Goal: Task Accomplishment & Management: Use online tool/utility

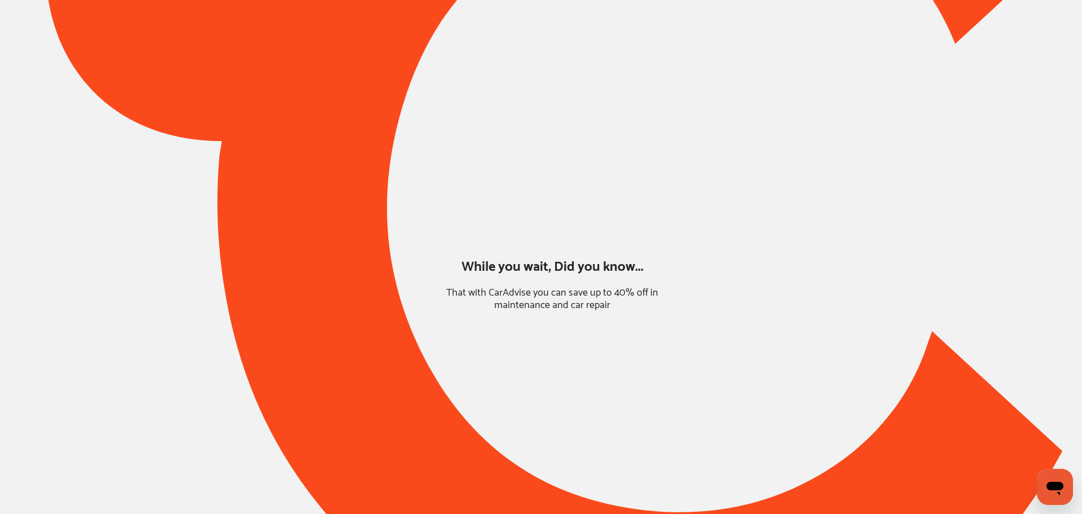
type input "*****"
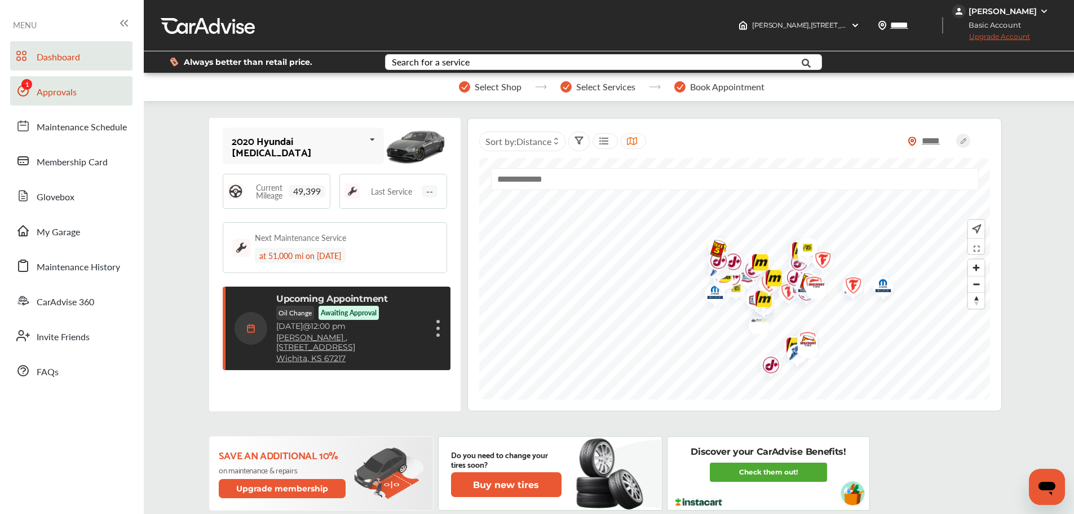
click at [51, 96] on span "Approvals" at bounding box center [57, 92] width 40 height 15
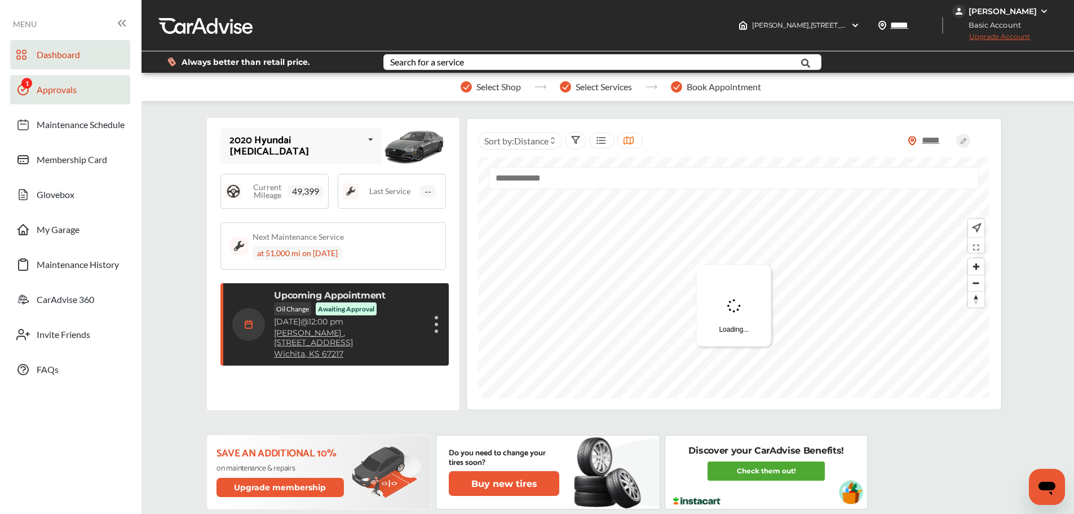
click at [66, 102] on link "Approvals" at bounding box center [70, 89] width 120 height 29
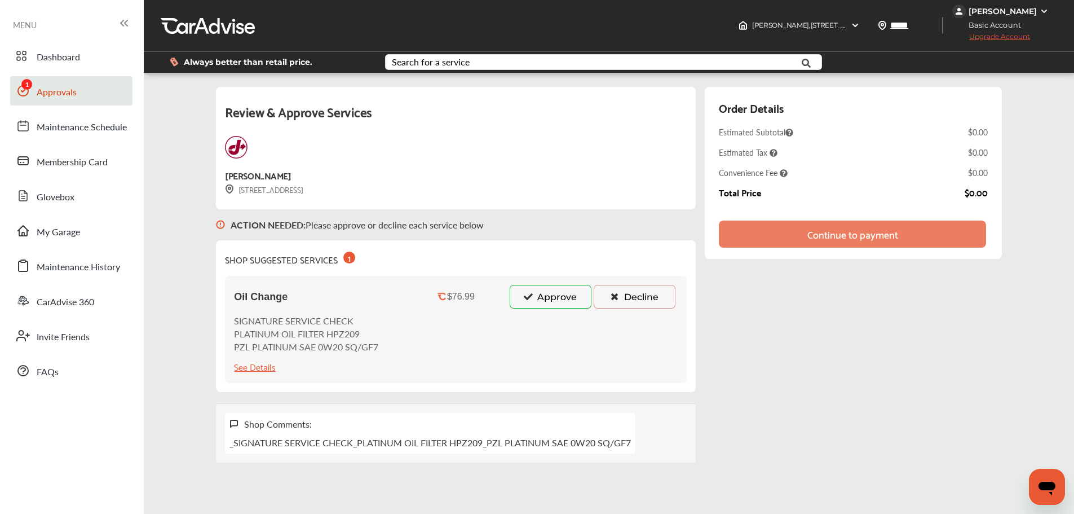
click at [546, 302] on button "Approve" at bounding box center [551, 297] width 82 height 24
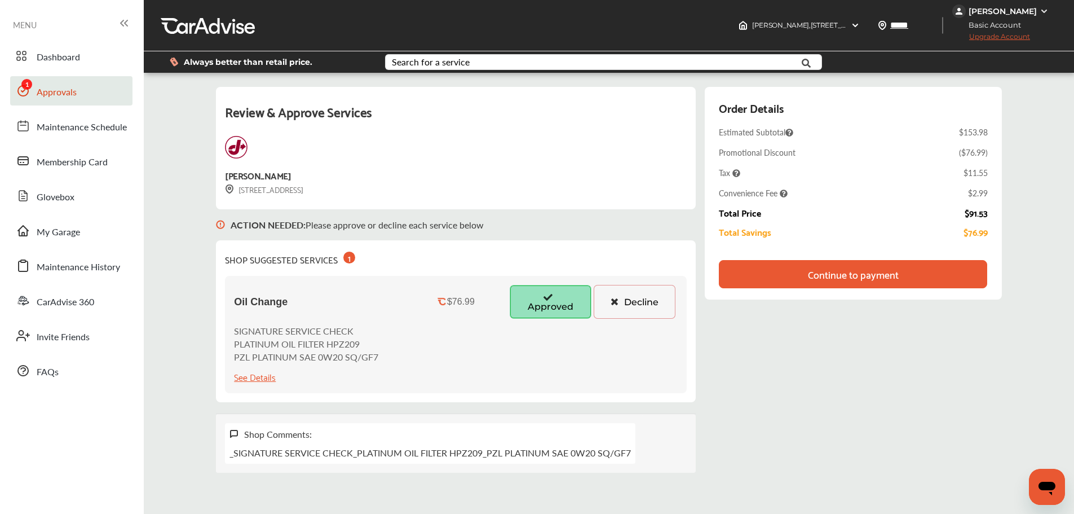
click at [775, 380] on div "Review & Approve Services Jiffy Lube 3066 S. SENECA ST Wichita, KS 67217 ACTION…" at bounding box center [608, 280] width 785 height 386
click at [639, 299] on button "Decline" at bounding box center [635, 302] width 82 height 34
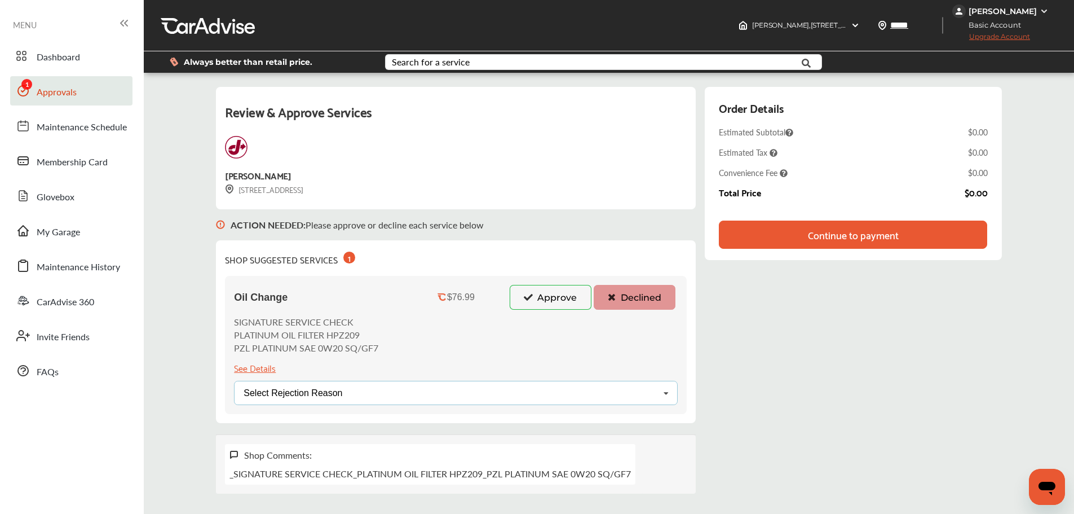
click at [438, 400] on div "Select Rejection Reason Price Not Required More Info Needed Other" at bounding box center [456, 393] width 444 height 24
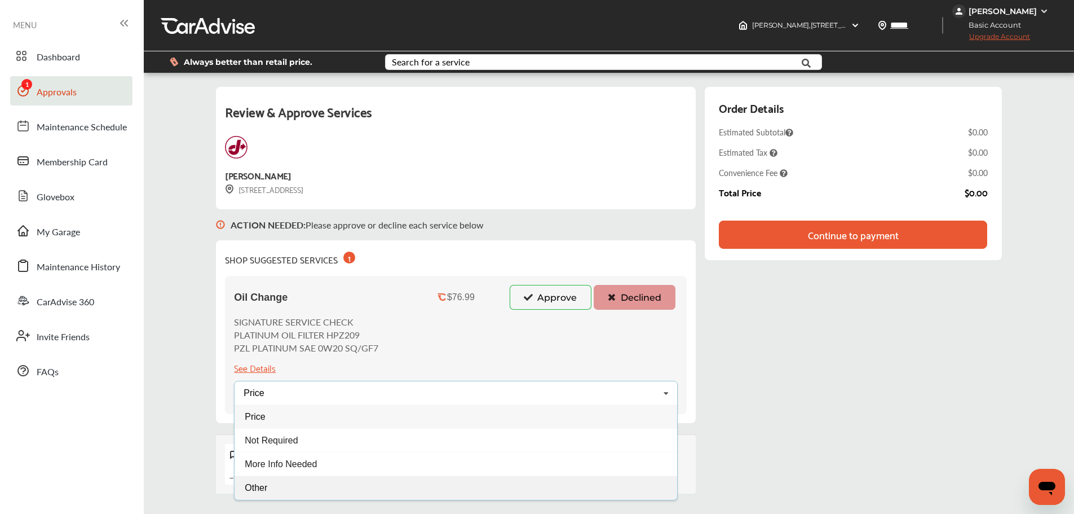
click at [316, 484] on div "Other" at bounding box center [456, 488] width 443 height 24
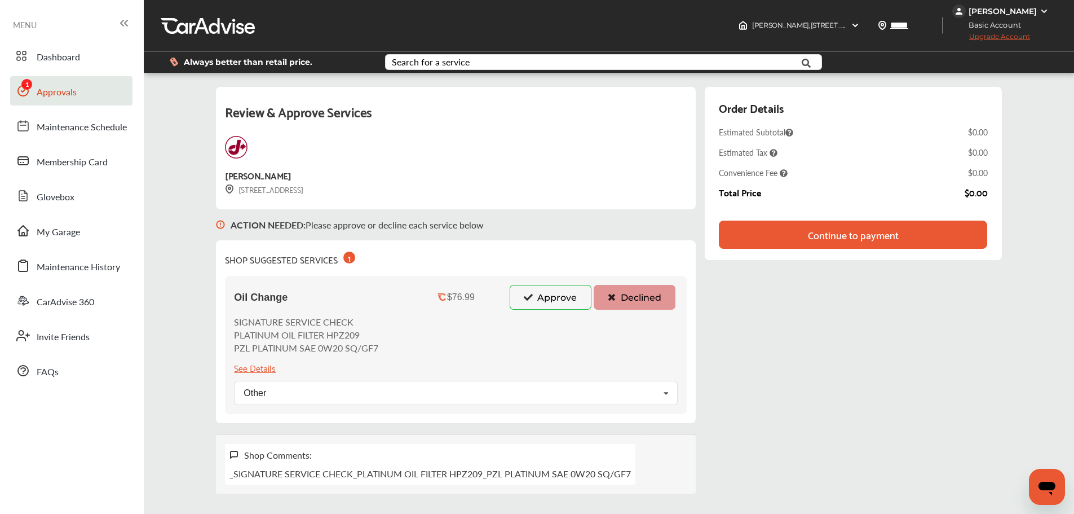
click at [821, 236] on div "Continue to payment" at bounding box center [853, 234] width 91 height 11
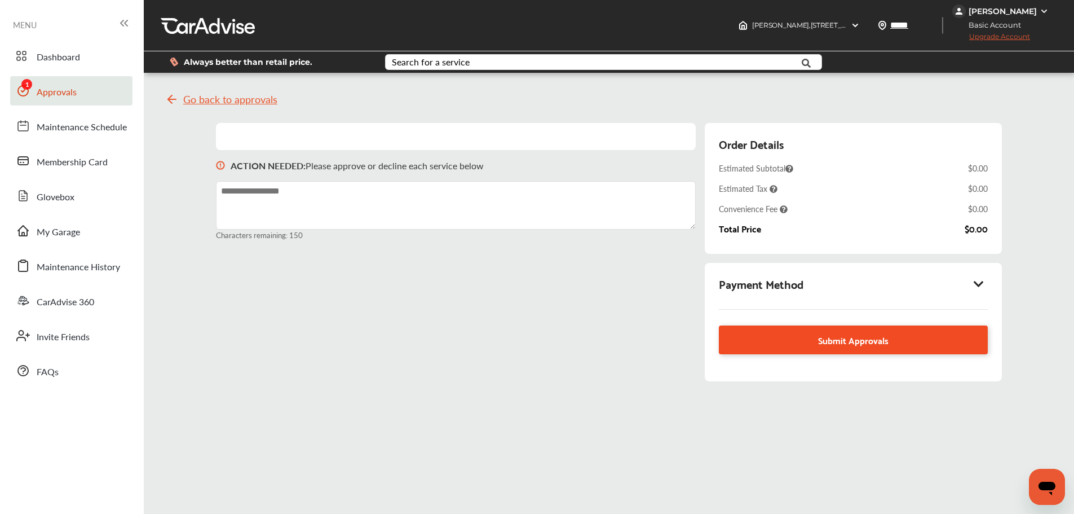
click at [928, 339] on link "Submit Approvals" at bounding box center [853, 339] width 268 height 29
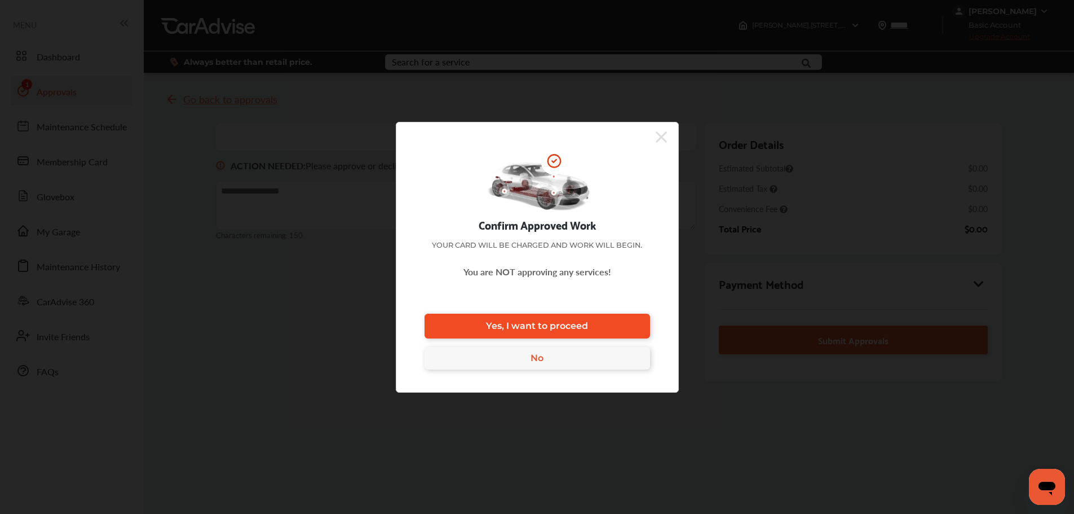
click at [633, 326] on link "Yes, I want to proceed" at bounding box center [536, 325] width 225 height 25
